Goal: Task Accomplishment & Management: Use online tool/utility

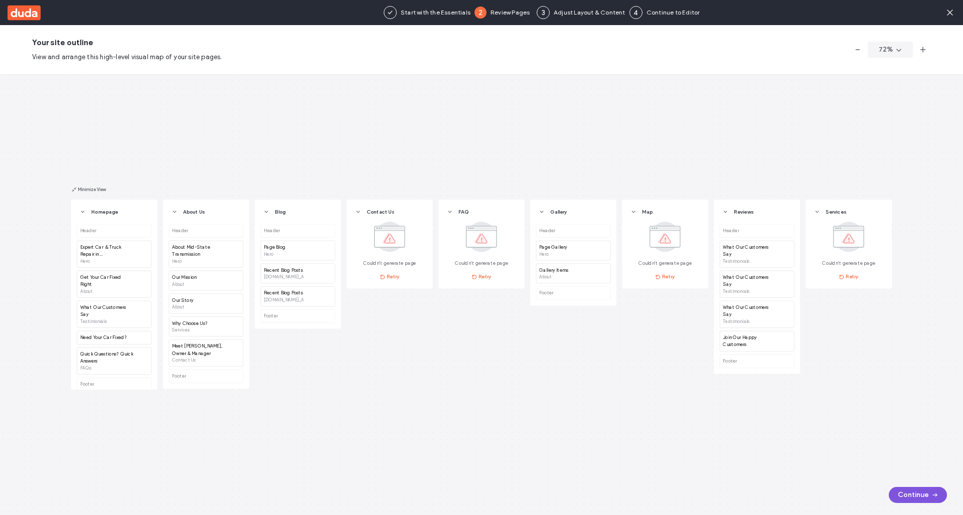
click at [934, 496] on icon "button" at bounding box center [935, 495] width 8 height 8
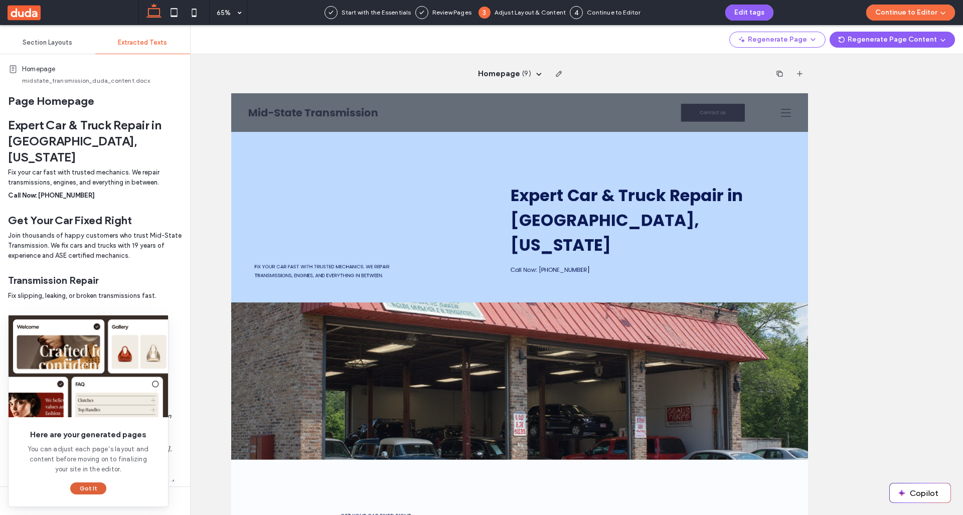
click at [90, 487] on button "Got It" at bounding box center [88, 489] width 36 height 12
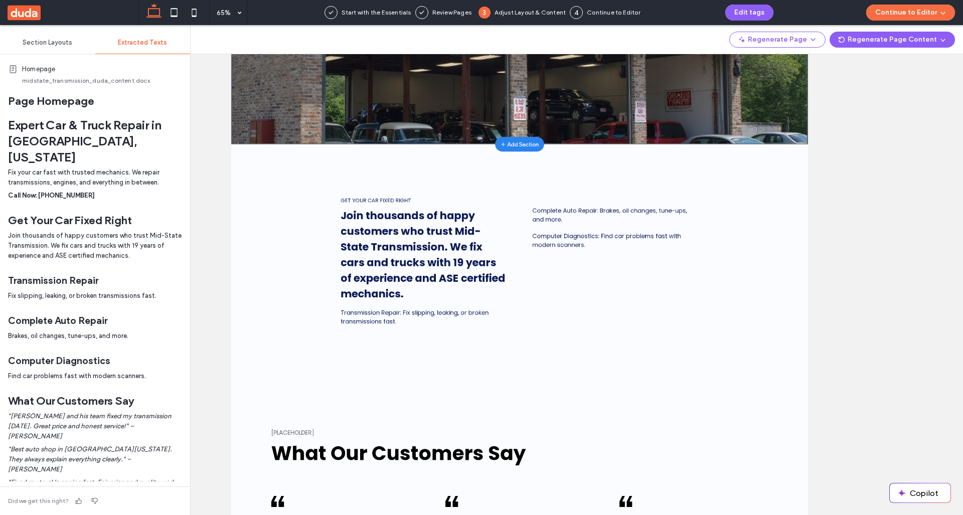
scroll to position [309, 0]
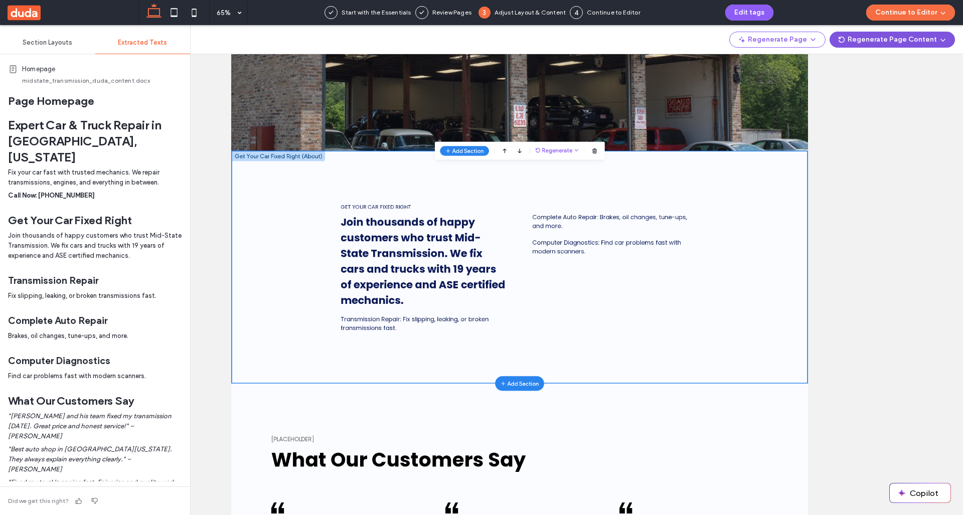
click at [860, 42] on button "Regenerate Page Content" at bounding box center [892, 40] width 125 height 16
click at [860, 67] on span "Edit Prompts" at bounding box center [875, 66] width 40 height 10
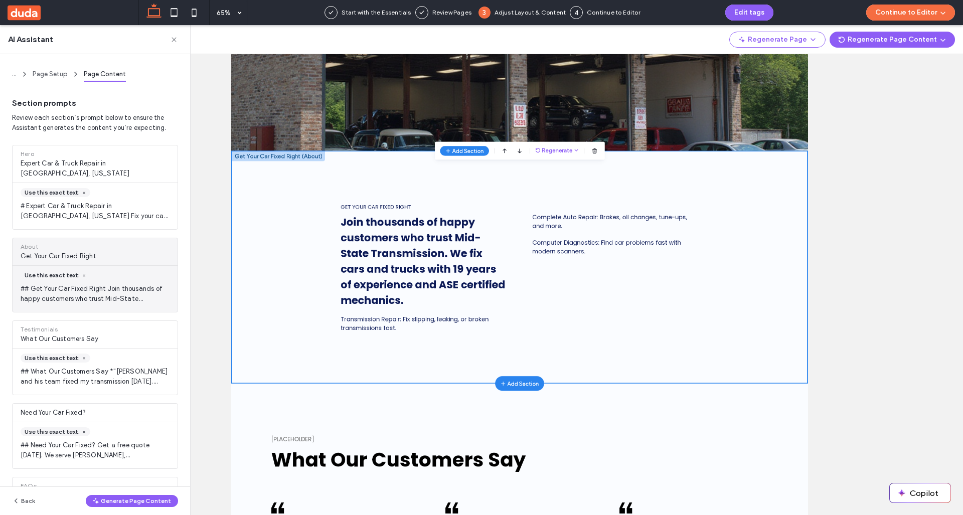
click at [119, 284] on span "## Get Your Car Fixed Right Join thousands of happy customers who trust Mid-Sta…" at bounding box center [95, 294] width 165 height 20
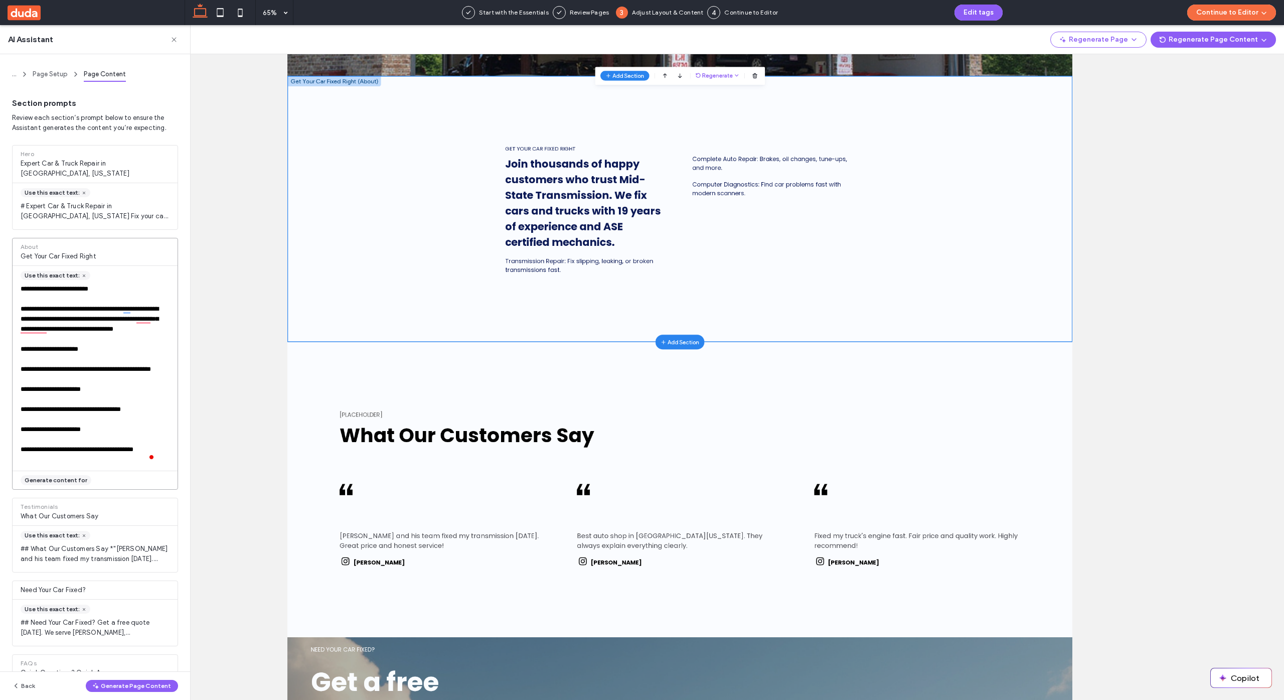
scroll to position [0, 0]
